Goal: Communication & Community: Connect with others

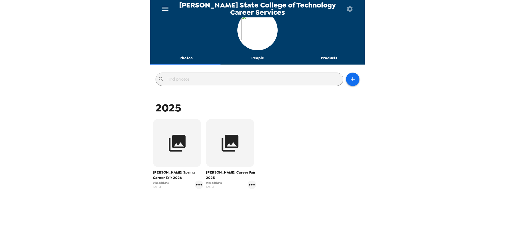
scroll to position [11, 0]
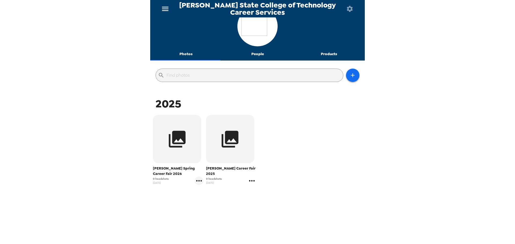
click at [250, 178] on icon "gallery menu" at bounding box center [251, 181] width 9 height 9
click at [257, 186] on div at bounding box center [254, 187] width 10 height 6
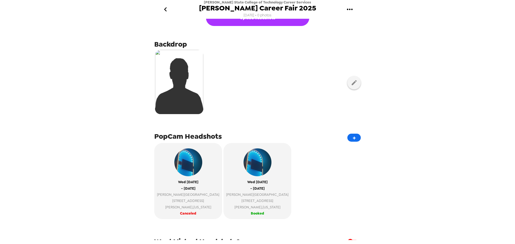
scroll to position [27, 0]
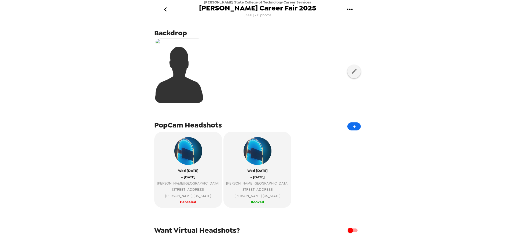
click at [167, 3] on button "go back" at bounding box center [165, 9] width 17 height 17
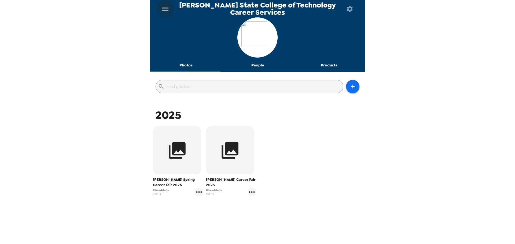
click at [164, 12] on icon "menu" at bounding box center [165, 9] width 9 height 9
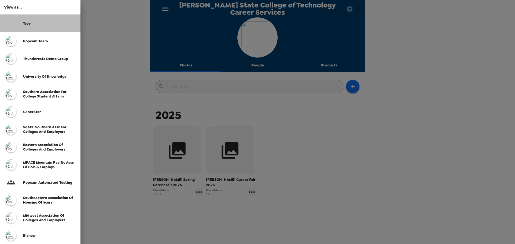
click at [44, 20] on div "Trey" at bounding box center [40, 23] width 80 height 18
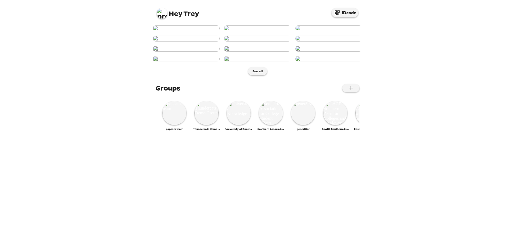
click at [164, 13] on img at bounding box center [162, 13] width 11 height 11
click at [387, 44] on div at bounding box center [257, 122] width 515 height 244
click at [160, 15] on img at bounding box center [162, 13] width 11 height 11
drag, startPoint x: 99, startPoint y: 116, endPoint x: 137, endPoint y: 123, distance: 39.0
click at [100, 116] on div at bounding box center [257, 122] width 515 height 244
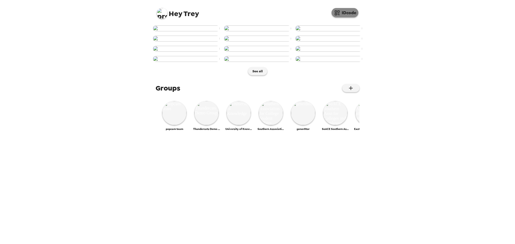
click at [353, 15] on button "IDcode" at bounding box center [344, 12] width 27 height 9
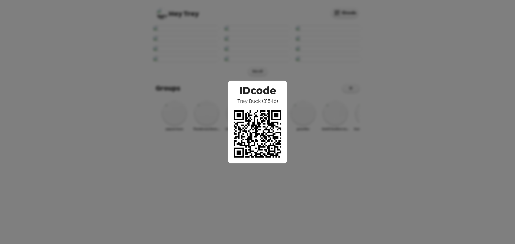
drag, startPoint x: 237, startPoint y: 102, endPoint x: 285, endPoint y: 102, distance: 48.2
click at [285, 102] on div "IDcode Trey Buck ( 31546 )" at bounding box center [257, 122] width 59 height 83
click at [273, 96] on span "IDcode" at bounding box center [257, 89] width 37 height 17
click at [273, 59] on div "IDcode Trey Buck ( 31546 )" at bounding box center [257, 122] width 515 height 244
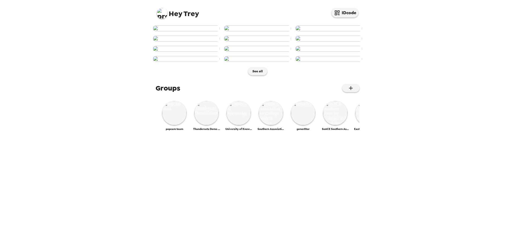
scroll to position [80, 0]
click at [257, 52] on img at bounding box center [257, 49] width 67 height 6
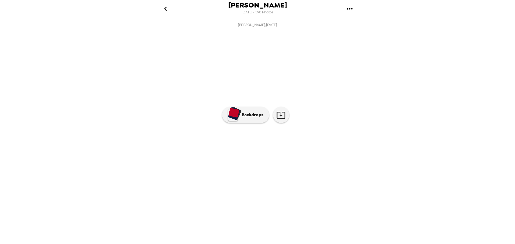
scroll to position [0, 304]
click at [243, 118] on p "Backdrops" at bounding box center [251, 115] width 24 height 6
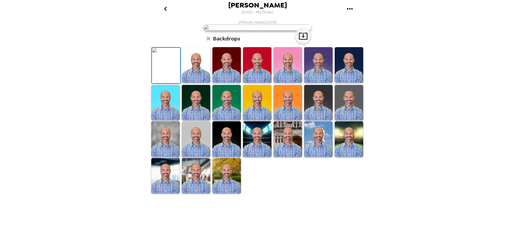
scroll to position [78, 0]
click at [230, 157] on img at bounding box center [226, 139] width 28 height 36
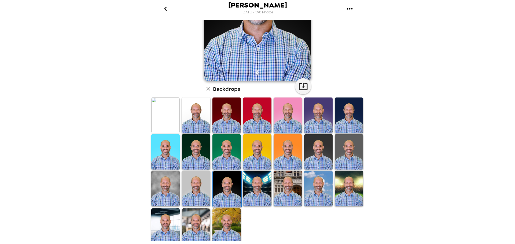
click at [223, 153] on img at bounding box center [226, 152] width 28 height 36
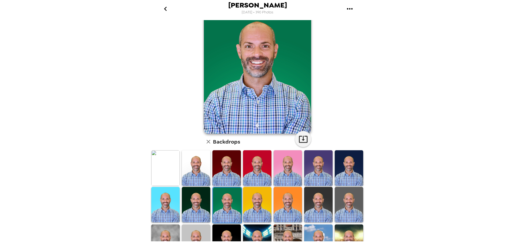
scroll to position [54, 0]
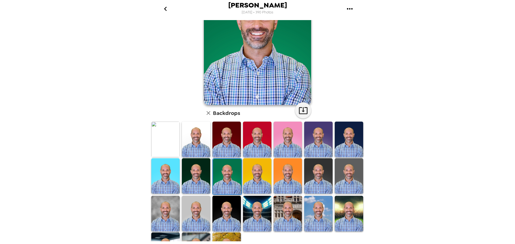
click at [199, 133] on img at bounding box center [196, 140] width 28 height 36
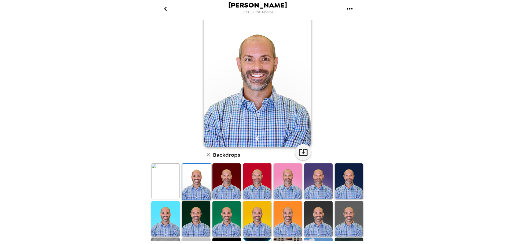
scroll to position [0, 0]
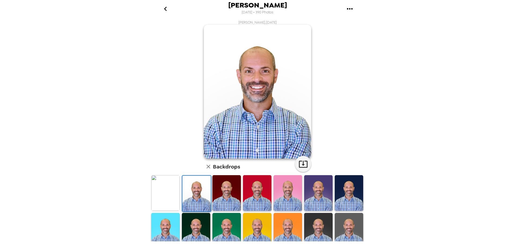
click at [169, 12] on icon "go back" at bounding box center [165, 9] width 9 height 9
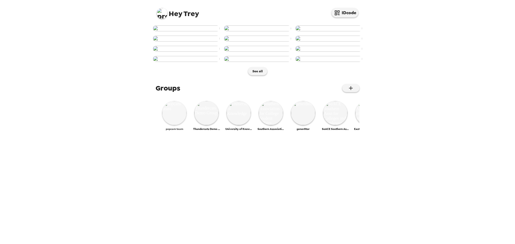
scroll to position [204, 0]
click at [173, 125] on img at bounding box center [174, 113] width 24 height 24
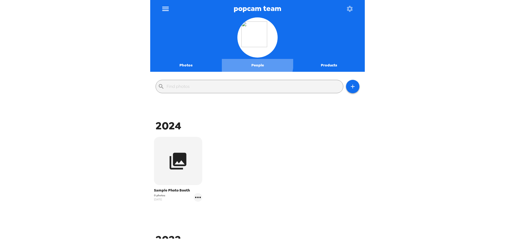
click at [255, 64] on button "People" at bounding box center [258, 65] width 72 height 13
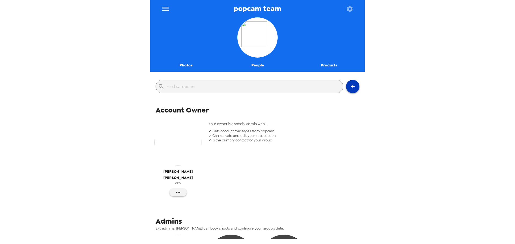
click at [349, 90] on button "button" at bounding box center [352, 86] width 13 height 13
click at [367, 101] on li "Invite someone" at bounding box center [372, 100] width 60 height 10
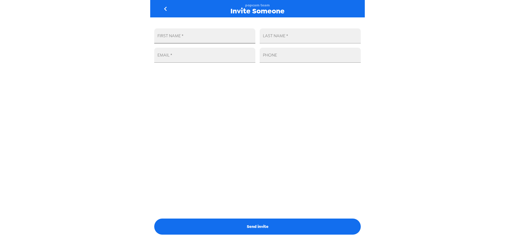
click at [220, 35] on input "FIRST NAME   *" at bounding box center [204, 35] width 101 height 15
type input "[PERSON_NAME]"
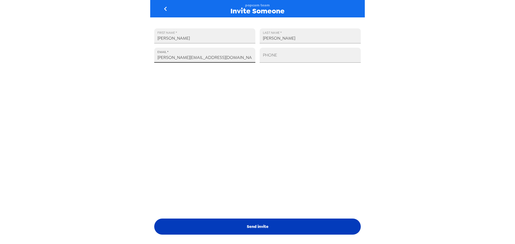
type input "[PERSON_NAME][EMAIL_ADDRESS][DOMAIN_NAME]"
click at [296, 227] on button "Send invite" at bounding box center [257, 227] width 206 height 16
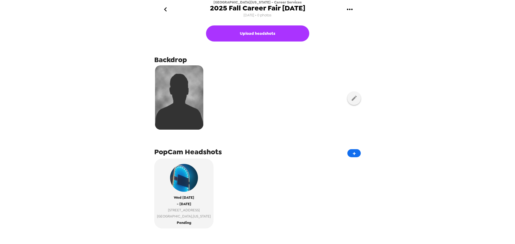
click at [351, 10] on icon "gallery menu" at bounding box center [350, 9] width 6 height 1
click at [378, 36] on span "Copy gallery link" at bounding box center [377, 35] width 44 height 6
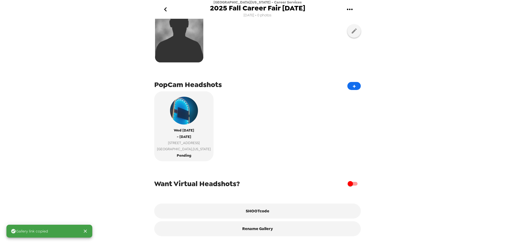
scroll to position [72, 0]
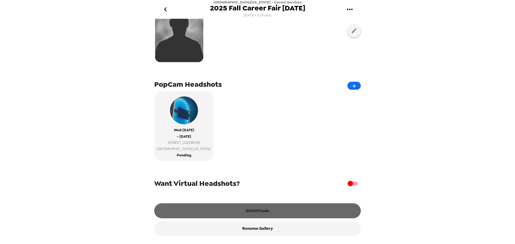
click at [258, 211] on button "SHOOTcode" at bounding box center [257, 210] width 206 height 15
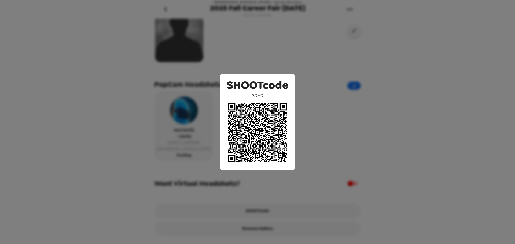
click at [199, 179] on div "SHOOTcode 3969" at bounding box center [257, 122] width 515 height 244
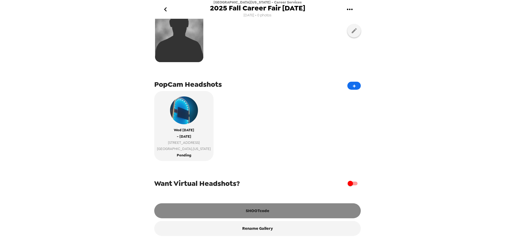
click at [259, 216] on button "SHOOTcode" at bounding box center [257, 210] width 206 height 15
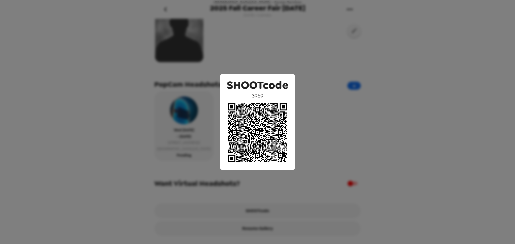
click at [341, 194] on div "SHOOTcode 3969" at bounding box center [257, 122] width 515 height 244
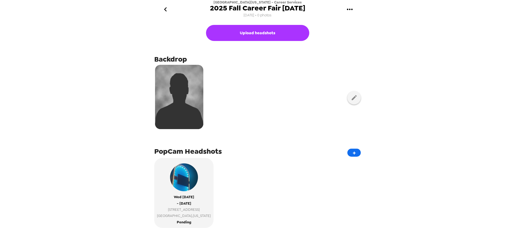
scroll to position [0, 0]
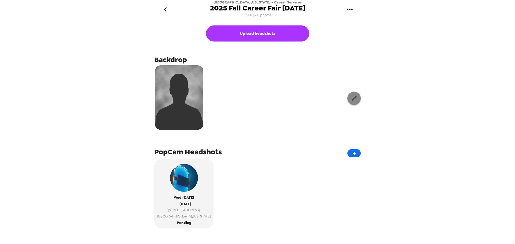
click at [347, 103] on button "button" at bounding box center [353, 98] width 13 height 13
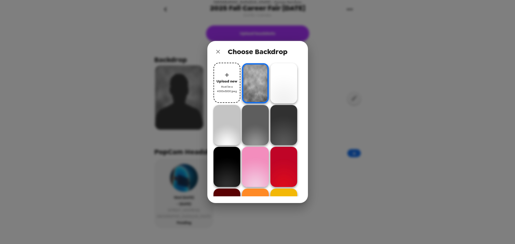
click at [216, 54] on icon "close" at bounding box center [218, 52] width 6 height 6
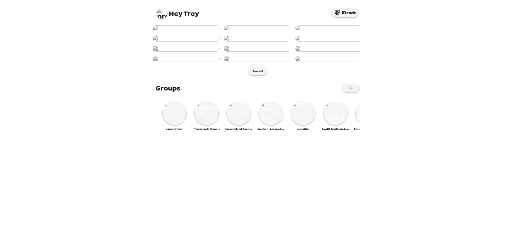
scroll to position [204, 0]
click at [177, 125] on img at bounding box center [174, 113] width 24 height 24
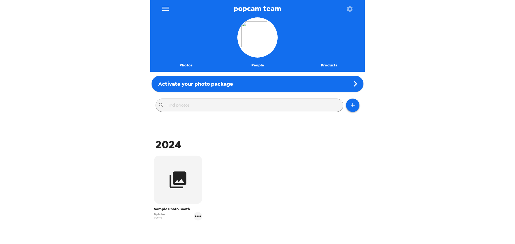
click at [256, 69] on button "People" at bounding box center [258, 65] width 72 height 13
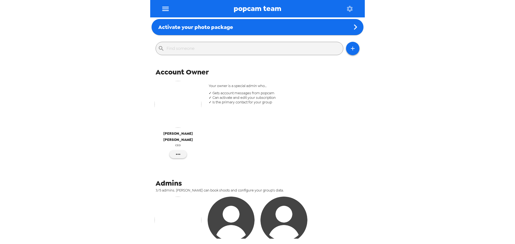
scroll to position [29, 0]
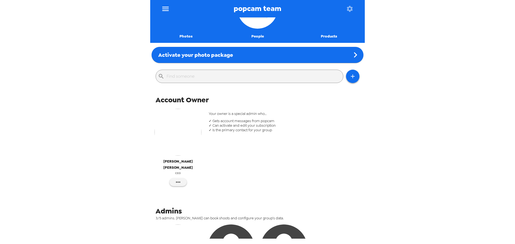
click at [163, 10] on icon "menu" at bounding box center [165, 9] width 6 height 4
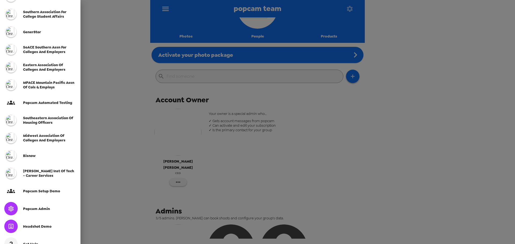
scroll to position [80, 0]
drag, startPoint x: 42, startPoint y: 208, endPoint x: 51, endPoint y: 203, distance: 9.7
click at [42, 207] on span "Popcam Admin" at bounding box center [36, 208] width 27 height 5
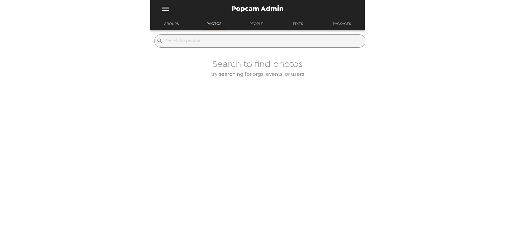
drag, startPoint x: 172, startPoint y: 23, endPoint x: 181, endPoint y: 27, distance: 9.8
click at [173, 23] on button "Groups" at bounding box center [171, 23] width 25 height 13
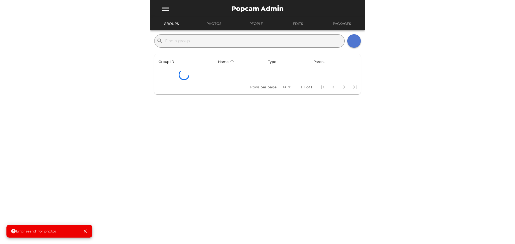
click at [351, 38] on icon "button" at bounding box center [354, 41] width 6 height 6
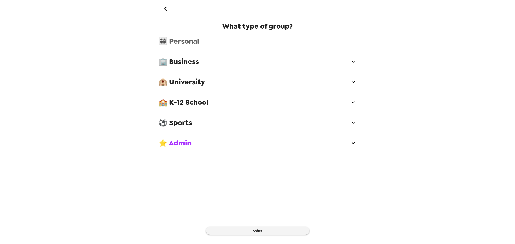
click at [213, 46] on span "👨‍👩‍👧‍👧 Personal" at bounding box center [257, 41] width 198 height 10
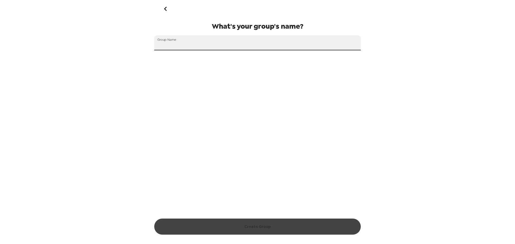
click at [198, 42] on input "Group Name" at bounding box center [257, 42] width 206 height 15
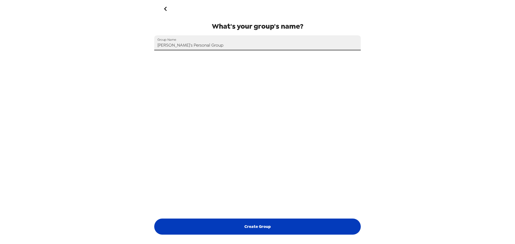
type input "[PERSON_NAME]'s Personal Group"
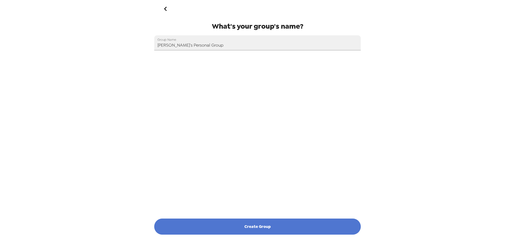
click at [261, 219] on button "Create Group" at bounding box center [257, 227] width 206 height 16
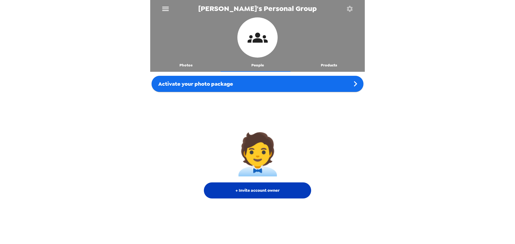
click at [261, 189] on button "+ Invite account owner" at bounding box center [257, 191] width 107 height 16
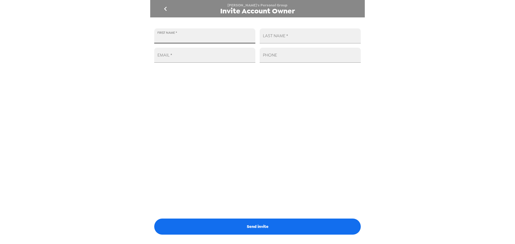
click at [190, 39] on input "FIRST NAME   *" at bounding box center [204, 35] width 101 height 15
type input "[PERSON_NAME]"
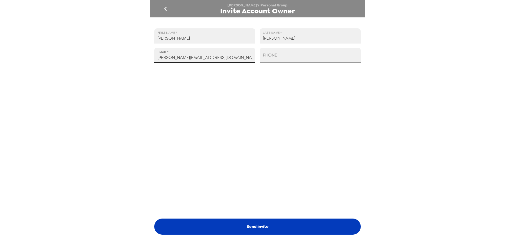
type input "[PERSON_NAME][EMAIL_ADDRESS][DOMAIN_NAME]"
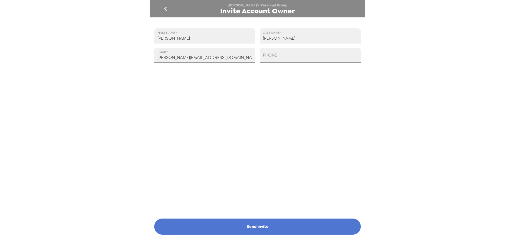
click at [276, 222] on button "Send invite" at bounding box center [257, 227] width 206 height 16
